Goal: Task Accomplishment & Management: Use online tool/utility

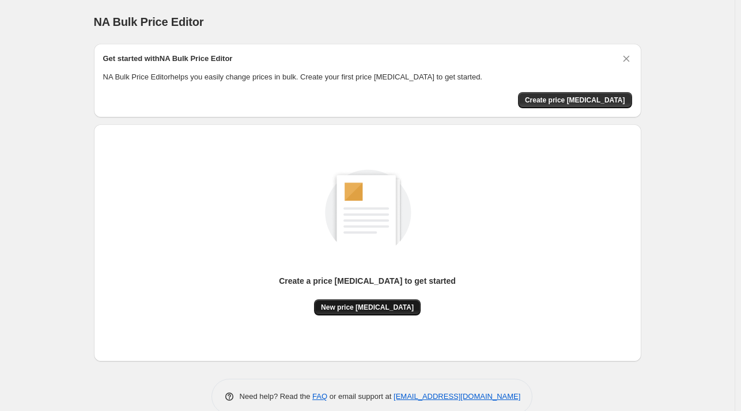
click at [366, 309] on span "New price [MEDICAL_DATA]" at bounding box center [367, 307] width 93 height 9
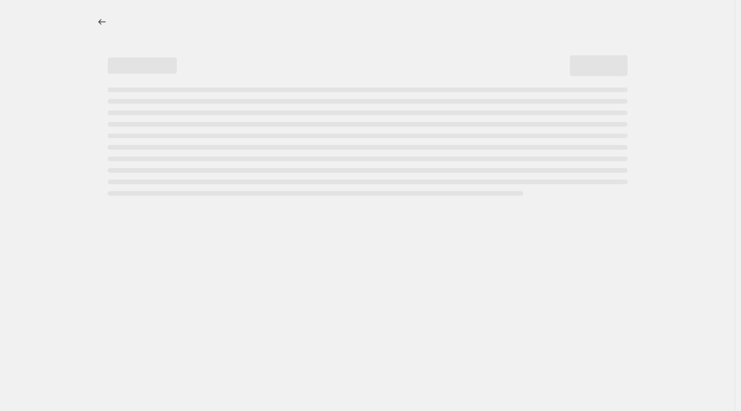
select select "percentage"
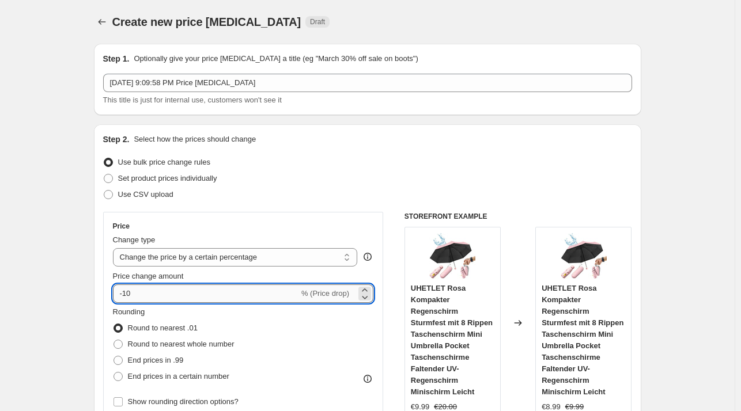
click at [205, 293] on input "-10" at bounding box center [206, 294] width 186 height 18
type input "-1"
type input "-30"
click at [158, 363] on span "End prices in .99" at bounding box center [156, 360] width 56 height 9
click at [114, 357] on input "End prices in .99" at bounding box center [114, 356] width 1 height 1
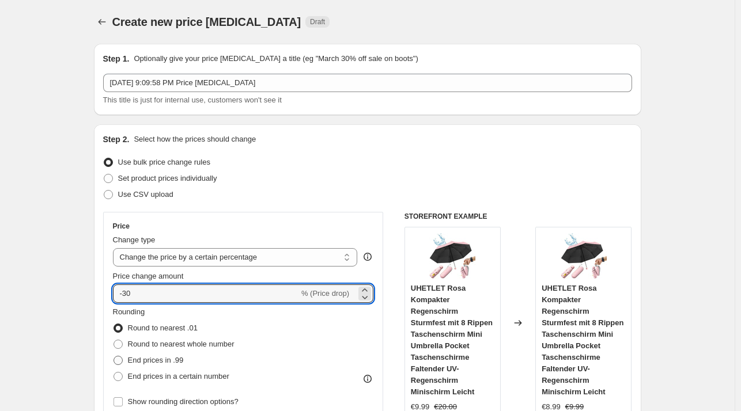
radio input "true"
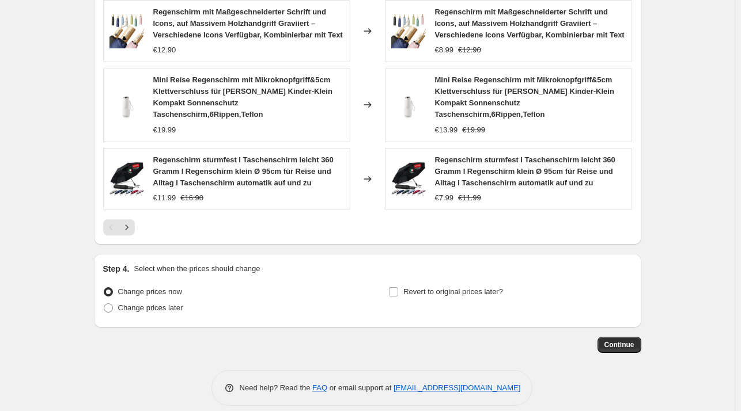
scroll to position [851, 0]
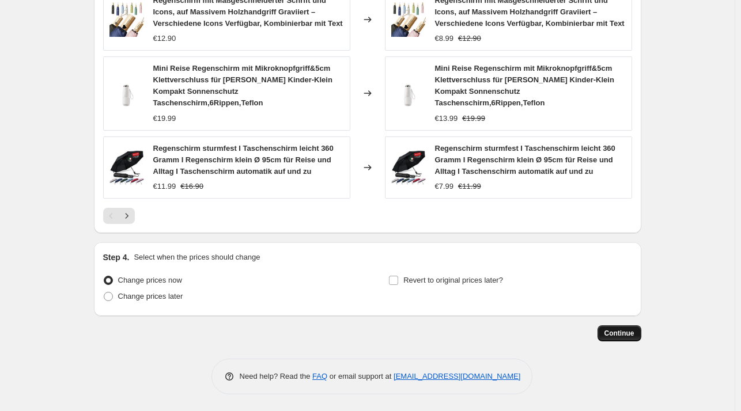
click at [629, 337] on span "Continue" at bounding box center [619, 333] width 30 height 9
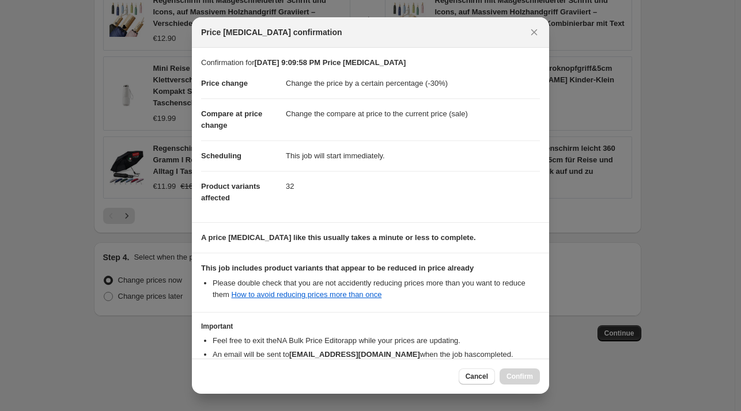
scroll to position [73, 0]
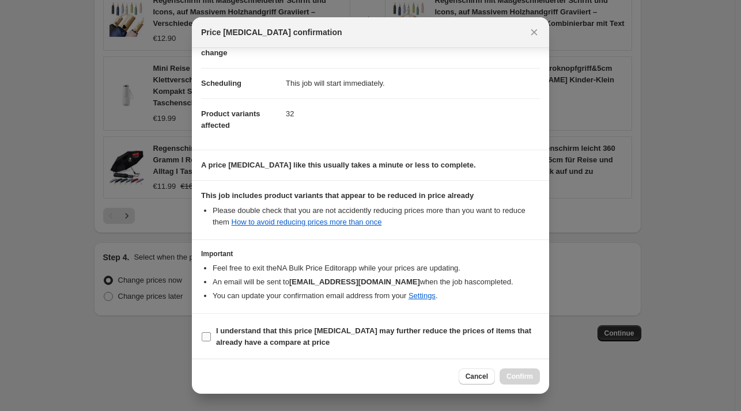
click at [261, 339] on b "I understand that this price [MEDICAL_DATA] may further reduce the prices of it…" at bounding box center [373, 337] width 315 height 20
click at [211, 339] on input "I understand that this price [MEDICAL_DATA] may further reduce the prices of it…" at bounding box center [206, 336] width 9 height 9
checkbox input "true"
click at [523, 376] on span "Confirm" at bounding box center [520, 376] width 27 height 9
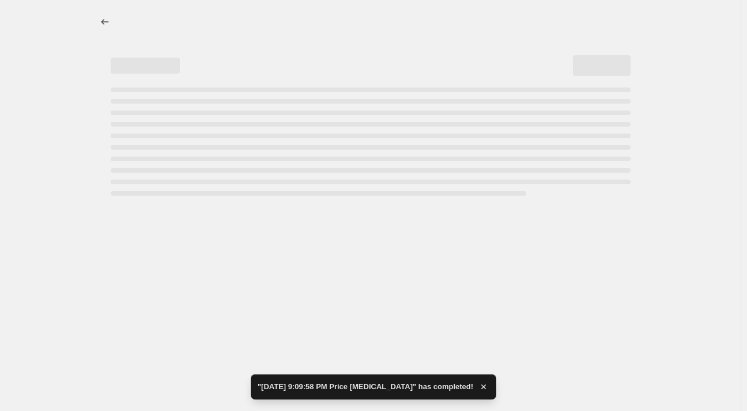
select select "percentage"
